Goal: Communication & Community: Answer question/provide support

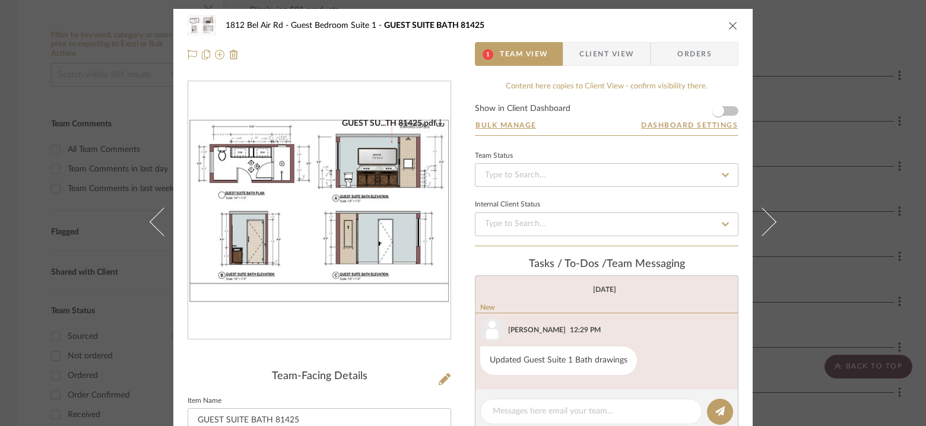
scroll to position [93, 0]
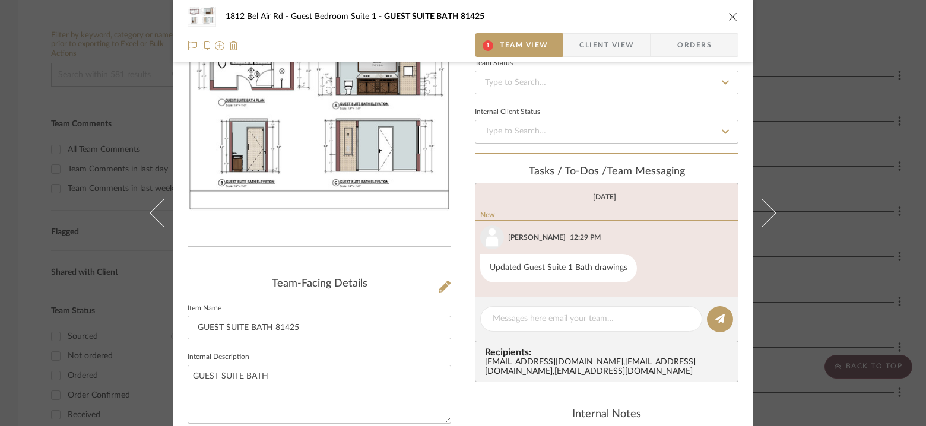
click at [368, 174] on img "0" at bounding box center [319, 118] width 262 height 185
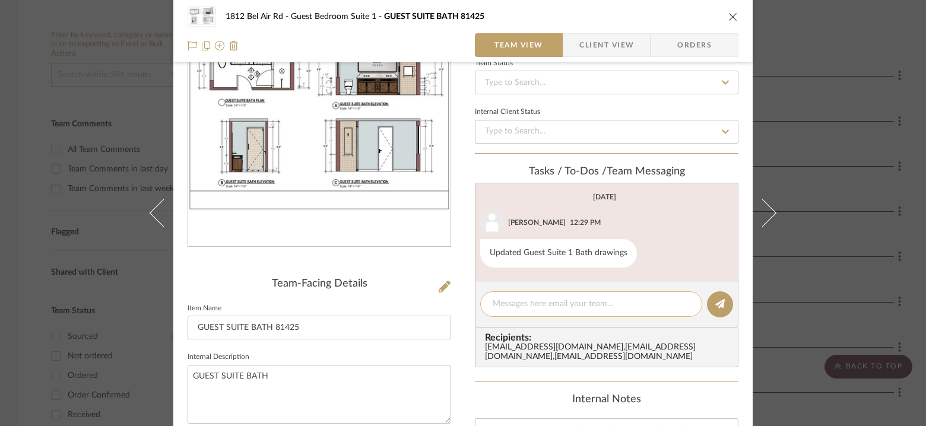
click at [539, 306] on textarea at bounding box center [591, 304] width 197 height 12
type textarea "Thanks- sending you notes in emails"
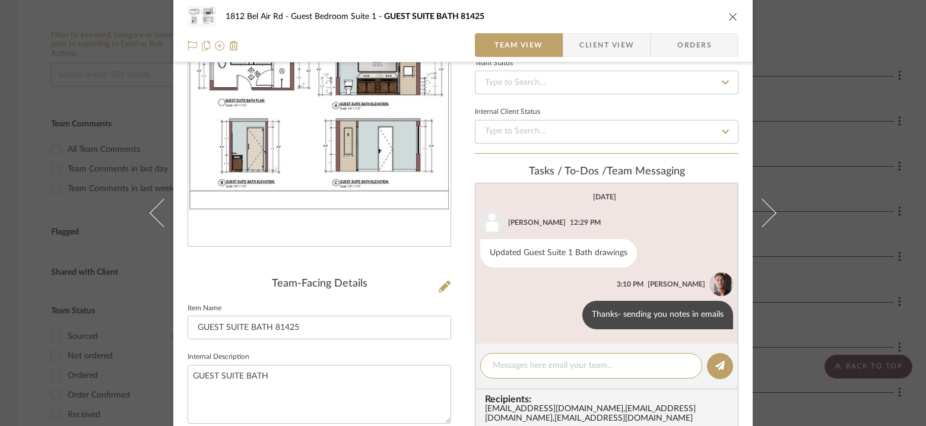
click at [832, 106] on div "[STREET_ADDRESS] Team View Client View Orders GUEST SU...TH 81425.pdf Team-Faci…" at bounding box center [463, 213] width 926 height 426
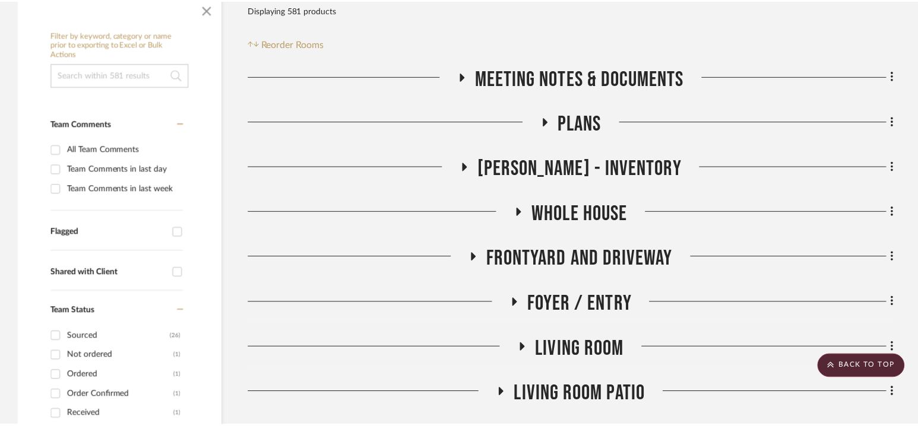
scroll to position [213, 0]
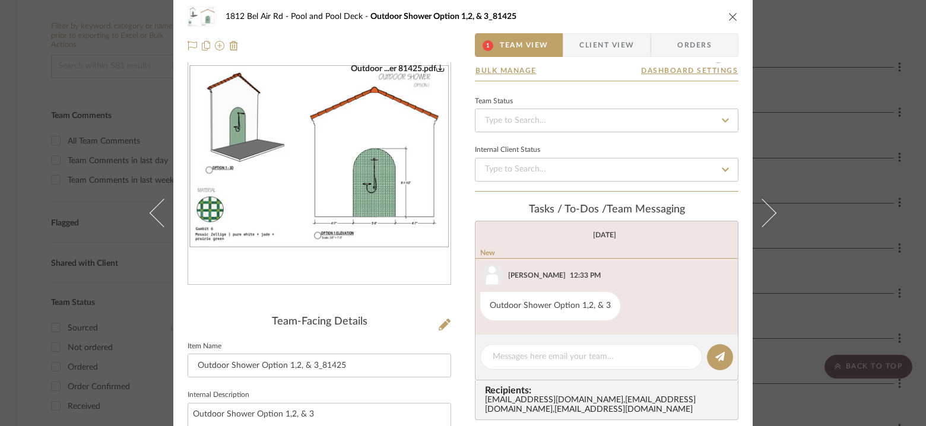
scroll to position [93, 0]
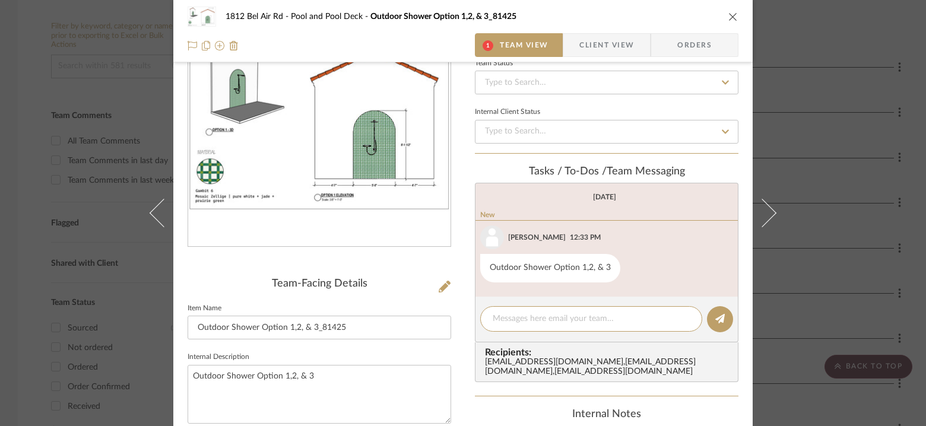
click at [353, 145] on img "0" at bounding box center [319, 118] width 262 height 185
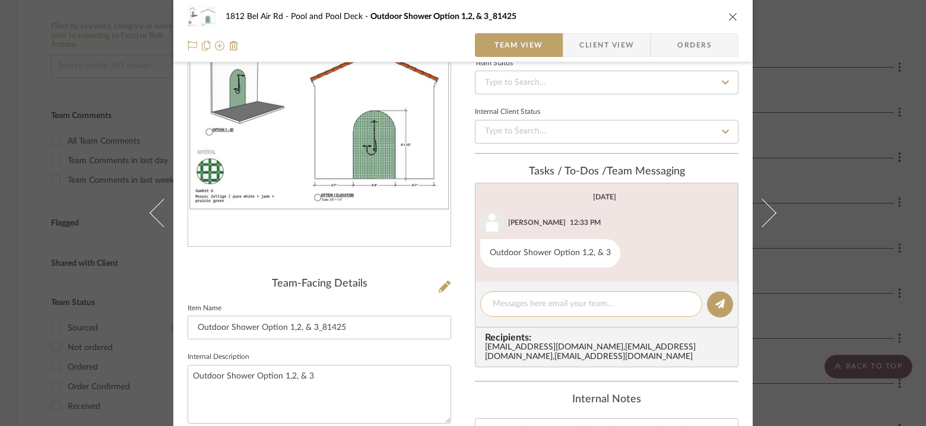
click at [548, 305] on textarea at bounding box center [591, 304] width 197 height 12
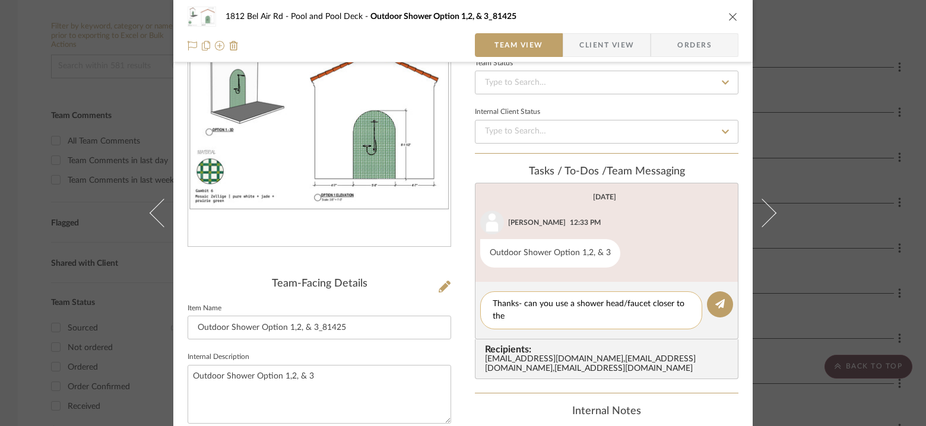
scroll to position [0, 0]
click at [392, 119] on img "0" at bounding box center [319, 118] width 262 height 185
click at [600, 315] on textarea "Thanks- can you use a shower head/faucet closer to the reference picture?" at bounding box center [591, 310] width 197 height 25
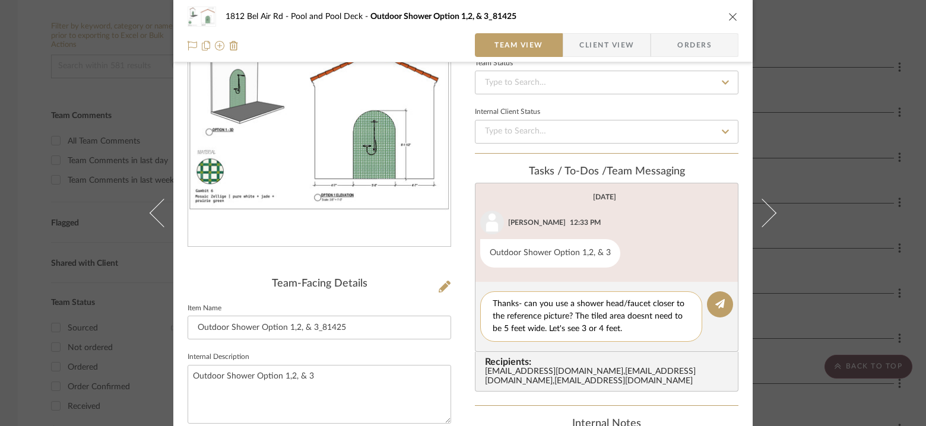
click at [644, 312] on textarea "Thanks- can you use a shower head/faucet closer to the reference picture? The t…" at bounding box center [591, 316] width 197 height 37
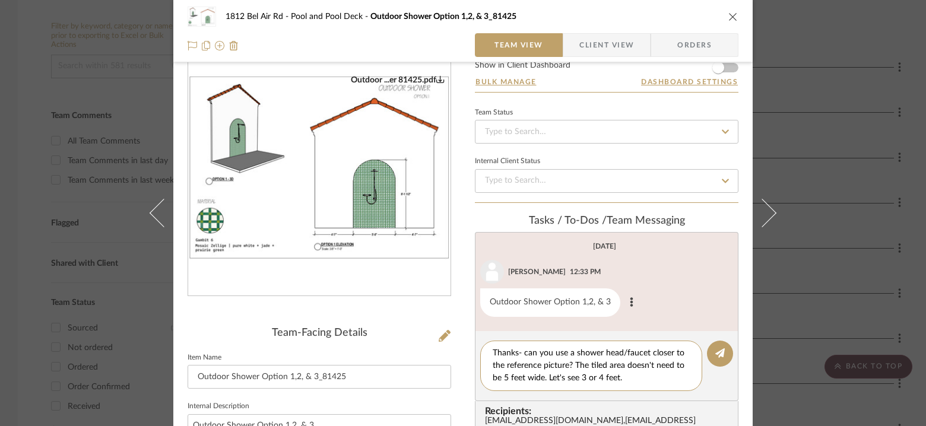
scroll to position [39, 0]
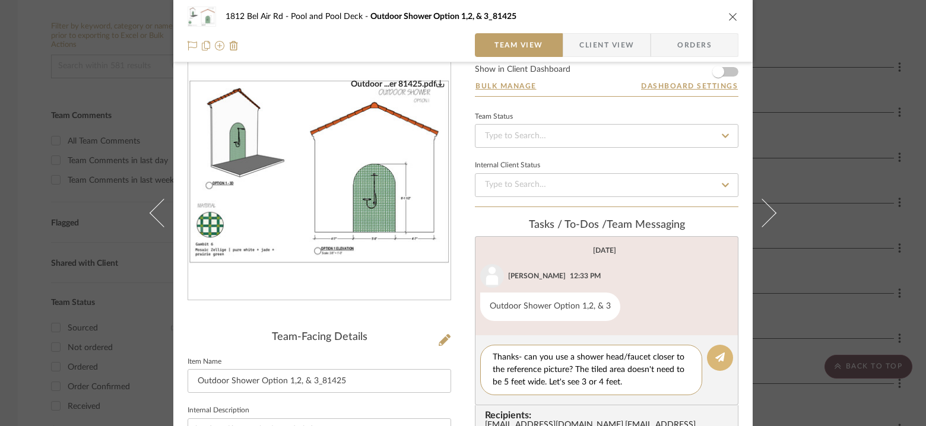
type textarea "Thanks- can you use a shower head/faucet closer to the reference picture? The t…"
click at [719, 355] on icon at bounding box center [721, 358] width 10 height 10
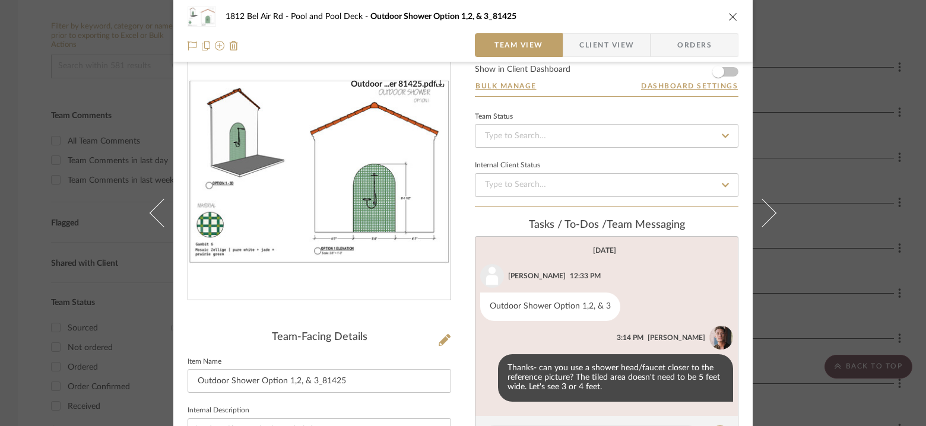
click at [341, 147] on img "0" at bounding box center [319, 171] width 262 height 185
click at [825, 130] on div "1812 Bel Air Rd Pool and Pool Deck Outdoor Shower Option 1,2, & 3_81425 Team Vi…" at bounding box center [463, 213] width 926 height 426
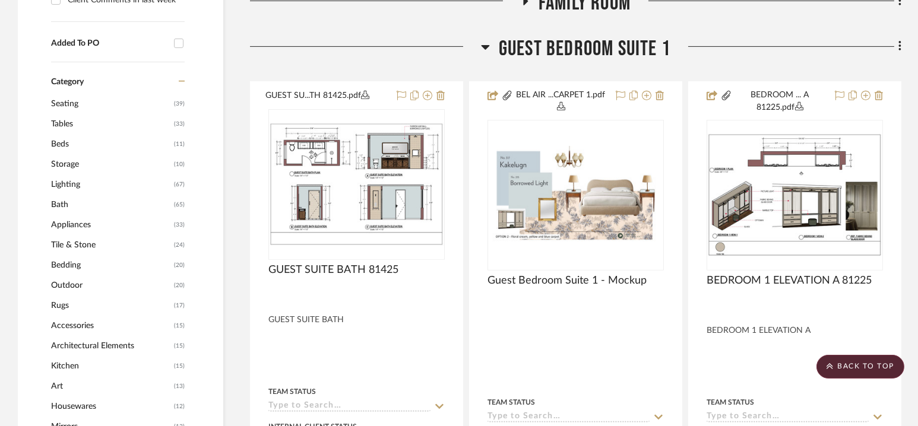
scroll to position [976, 0]
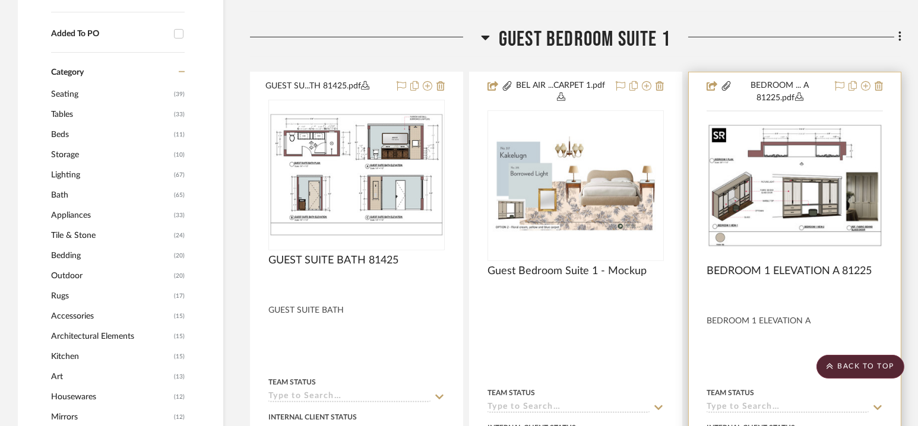
click at [0, 0] on img at bounding box center [0, 0] width 0 height 0
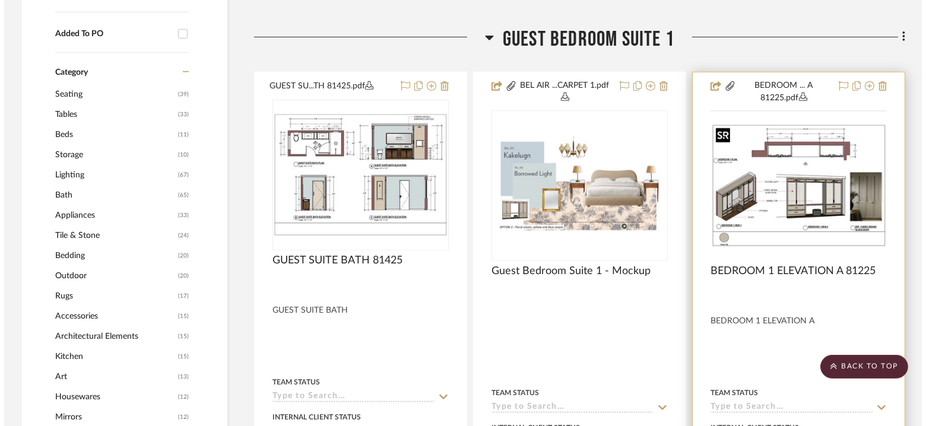
scroll to position [0, 0]
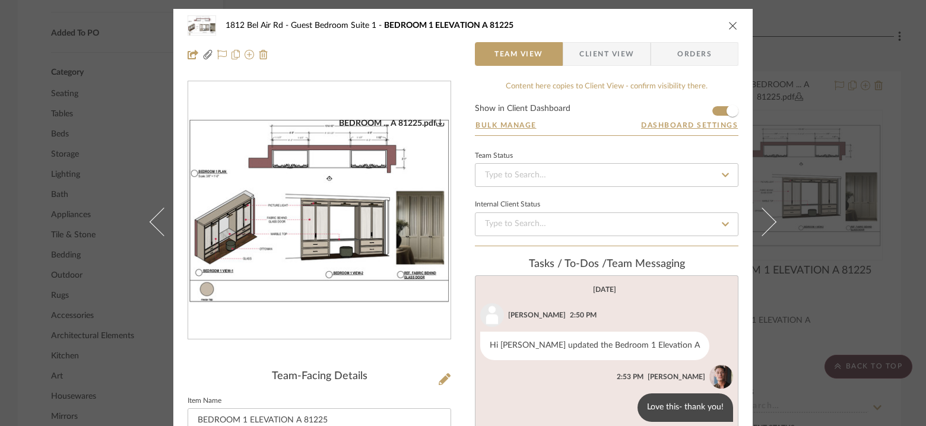
click at [368, 188] on img "0" at bounding box center [319, 210] width 262 height 185
click at [732, 25] on icon "close" at bounding box center [734, 26] width 10 height 10
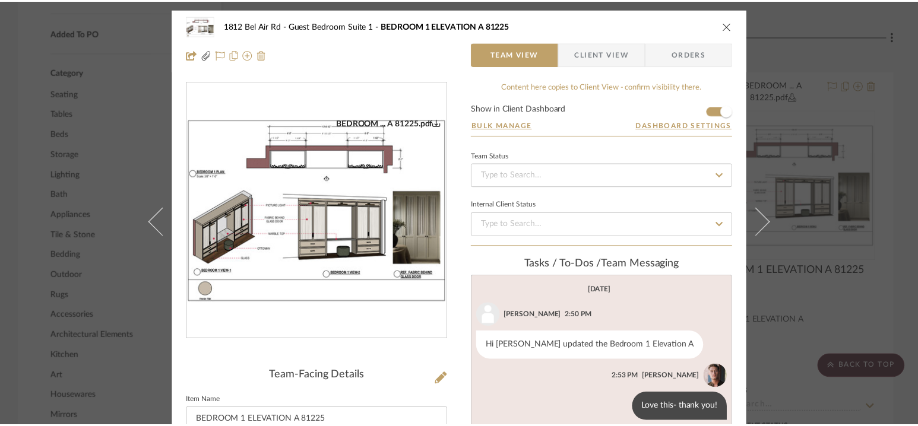
scroll to position [976, 0]
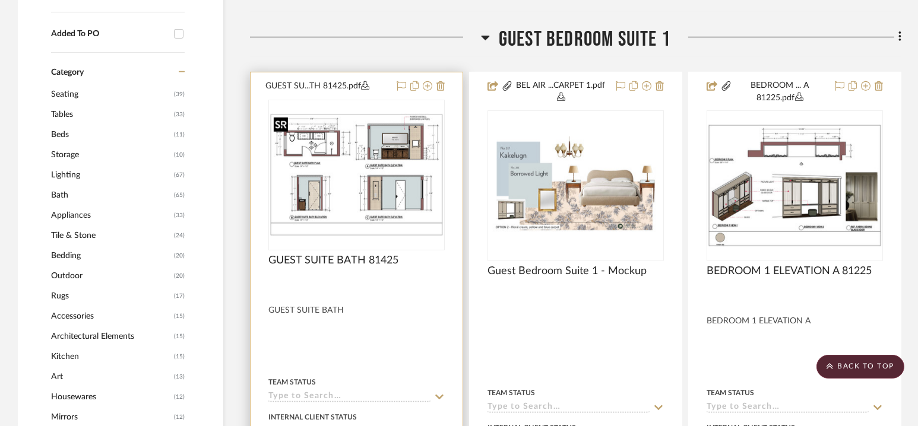
click at [381, 186] on img "0" at bounding box center [357, 174] width 174 height 123
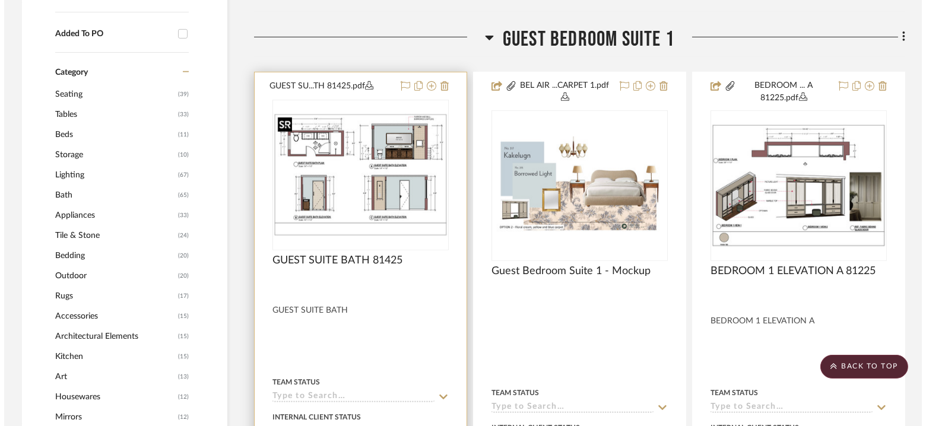
scroll to position [0, 0]
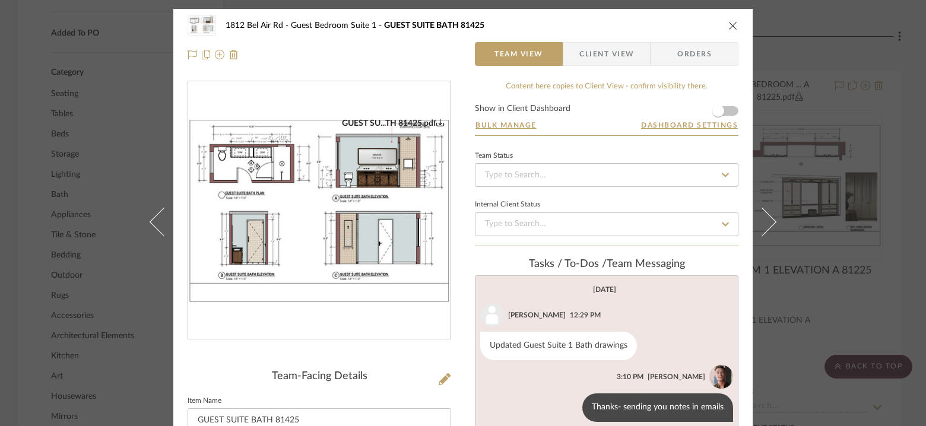
click at [274, 173] on img "0" at bounding box center [319, 210] width 262 height 185
click at [729, 27] on icon "close" at bounding box center [734, 26] width 10 height 10
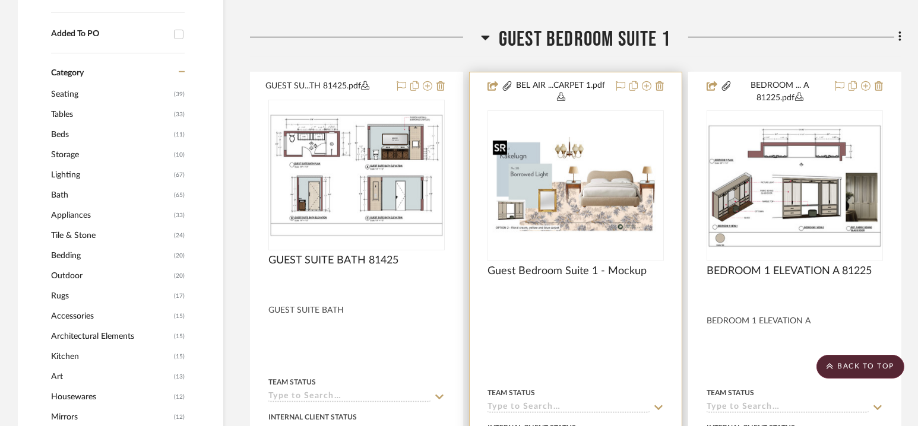
scroll to position [915, 0]
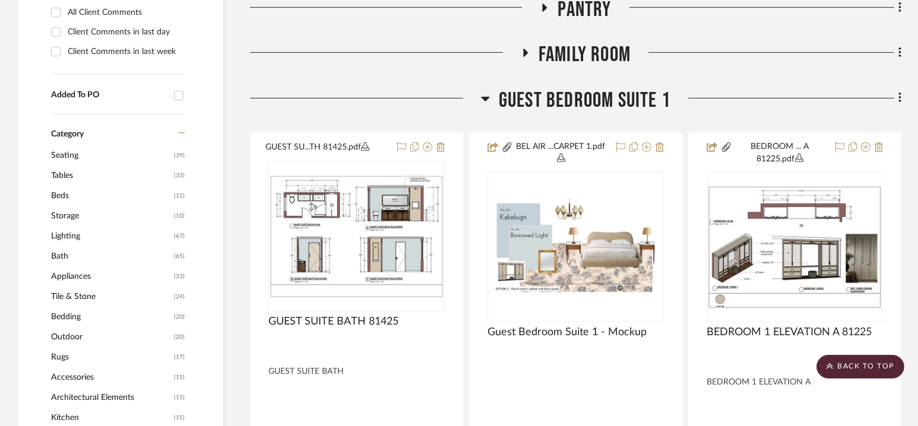
click at [574, 98] on span "Guest Bedroom Suite 1" at bounding box center [585, 101] width 172 height 26
